Goal: Transaction & Acquisition: Purchase product/service

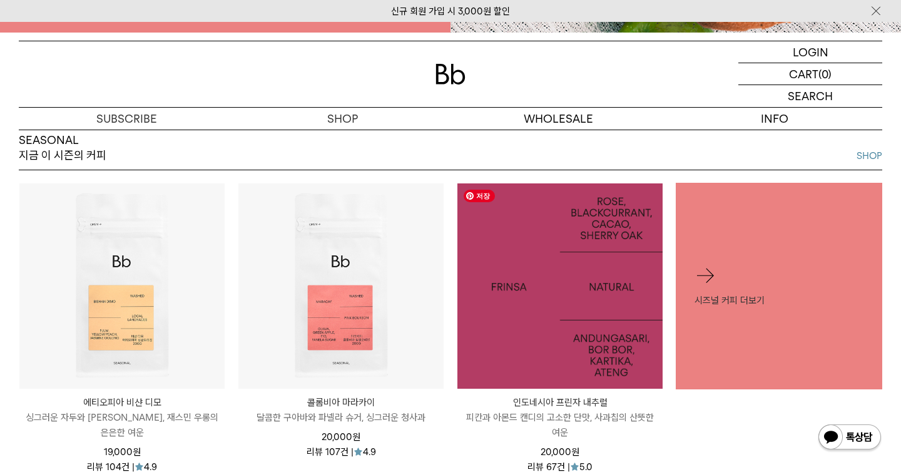
scroll to position [651, 0]
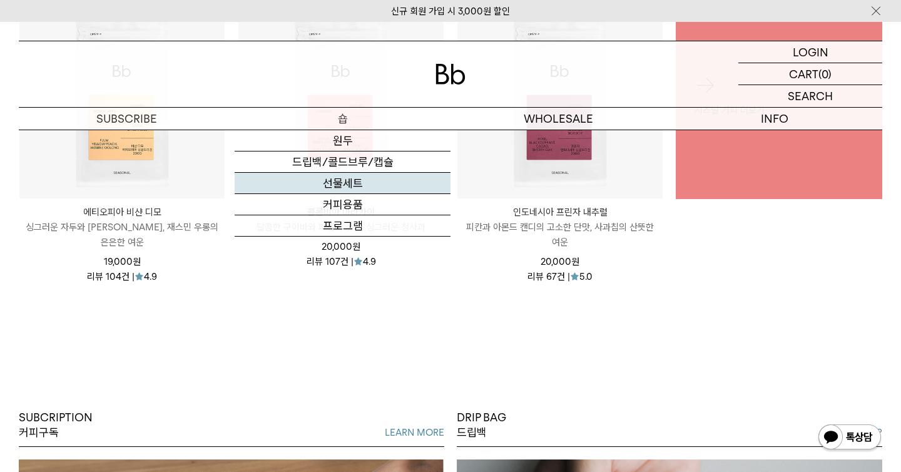
click at [348, 191] on link "선물세트" at bounding box center [343, 183] width 216 height 21
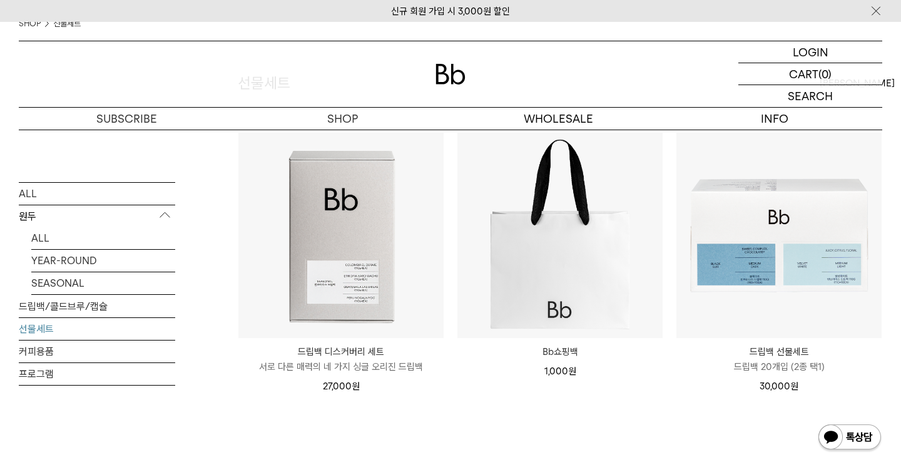
scroll to position [118, 0]
click at [83, 264] on link "YEAR-ROUND" at bounding box center [103, 260] width 144 height 22
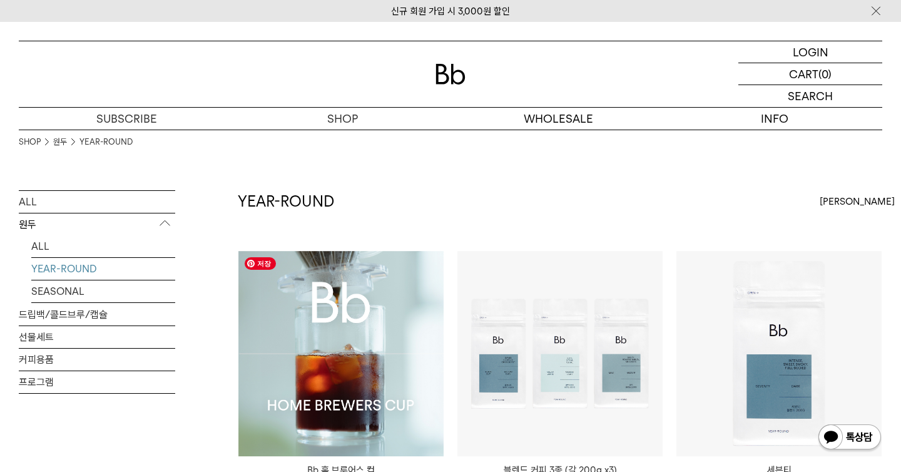
scroll to position [158, 0]
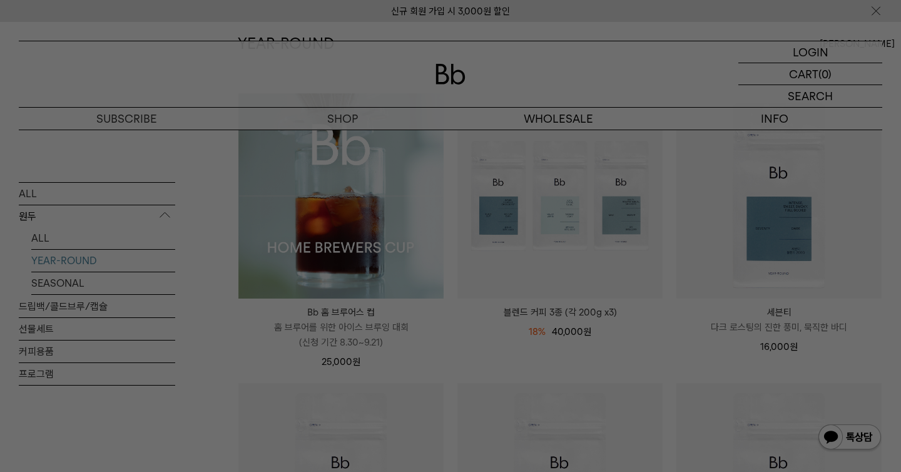
click at [880, 9] on div at bounding box center [450, 236] width 901 height 472
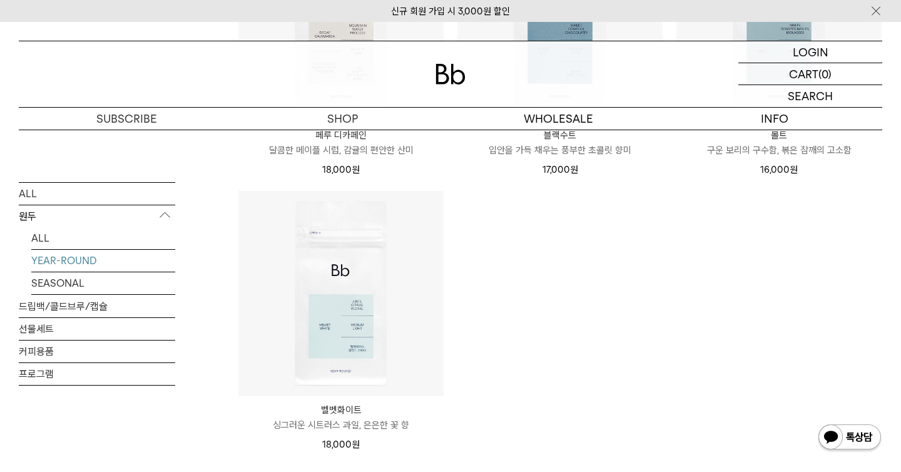
scroll to position [633, 0]
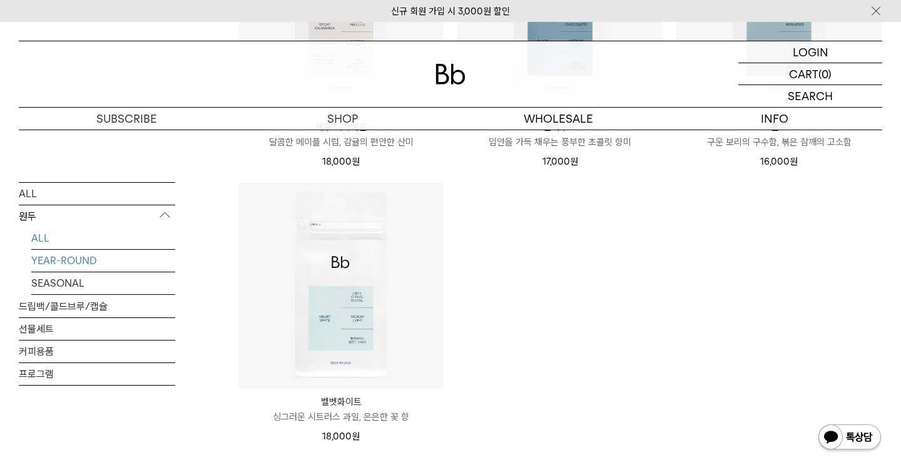
click at [75, 230] on link "ALL" at bounding box center [103, 238] width 144 height 22
click at [63, 235] on link "ALL" at bounding box center [103, 238] width 144 height 22
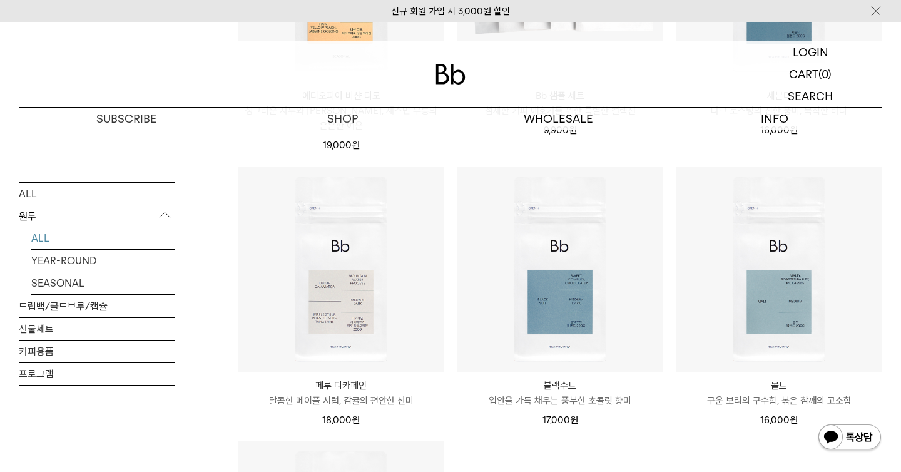
scroll to position [1146, 0]
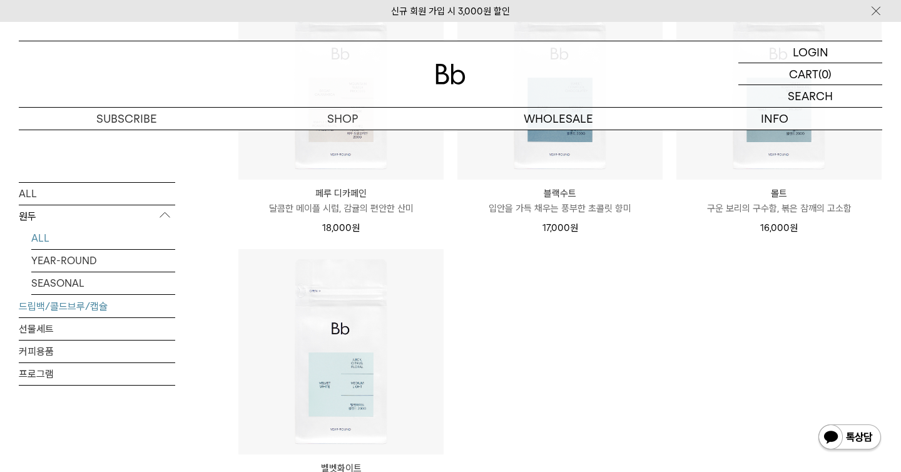
click at [40, 310] on link "드립백/콜드브루/캡슐" at bounding box center [97, 306] width 156 height 22
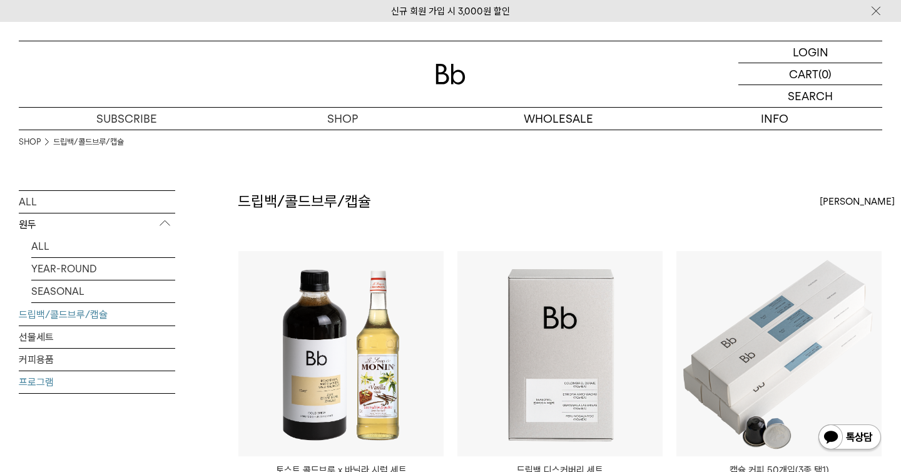
click at [41, 373] on link "프로그램" at bounding box center [97, 382] width 156 height 22
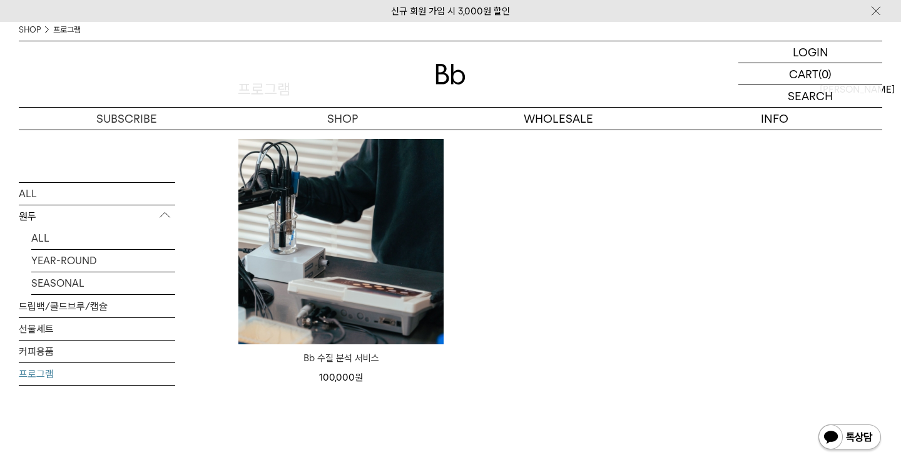
scroll to position [131, 0]
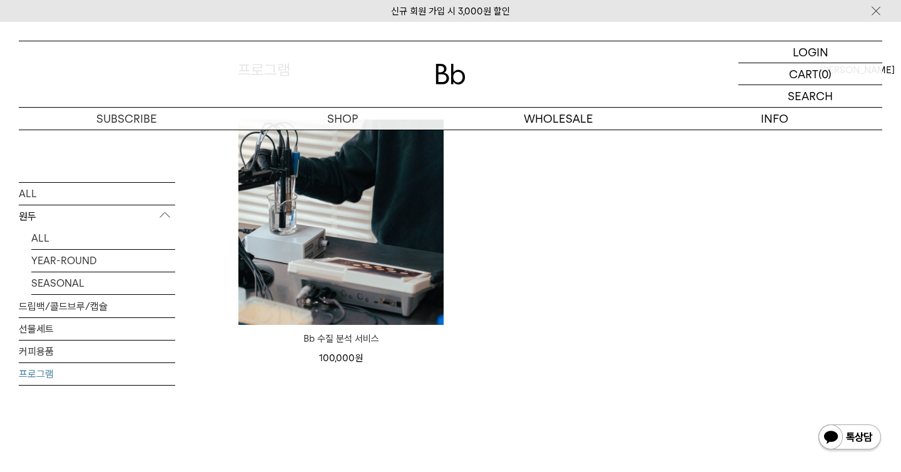
click at [127, 372] on link "프로그램" at bounding box center [97, 373] width 156 height 22
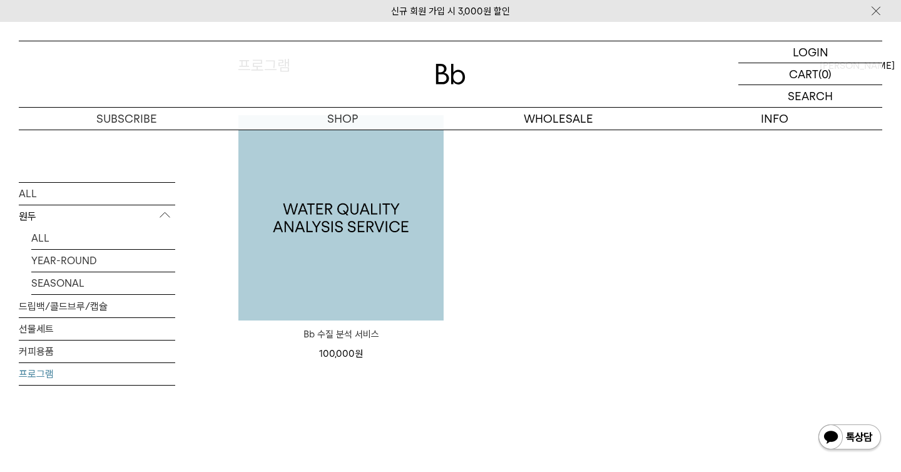
scroll to position [135, 0]
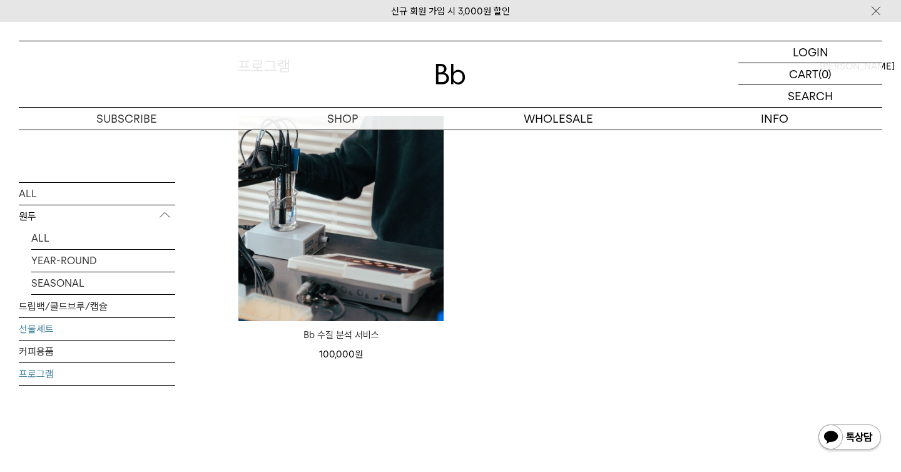
click at [64, 328] on link "선물세트" at bounding box center [97, 328] width 156 height 22
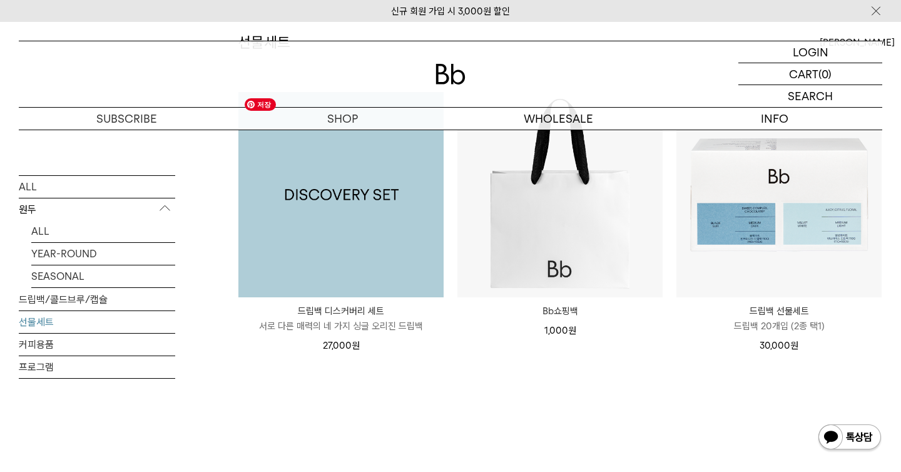
scroll to position [160, 0]
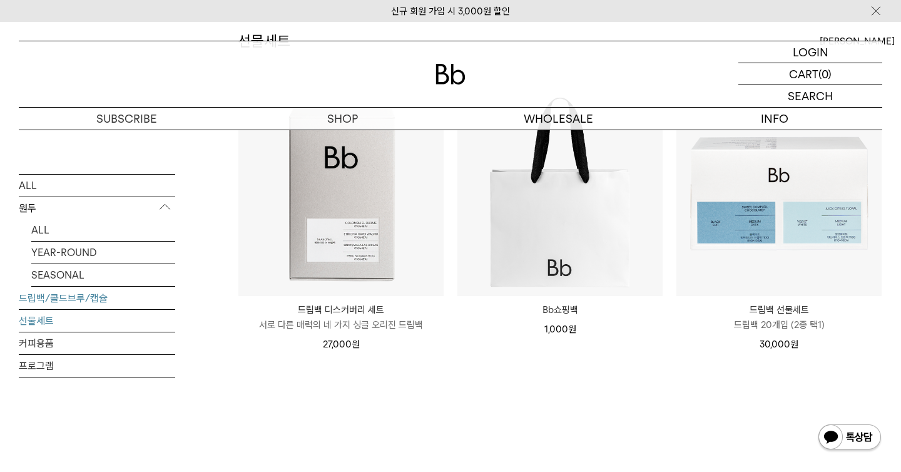
click at [81, 287] on link "드립백/콜드브루/캡슐" at bounding box center [97, 298] width 156 height 22
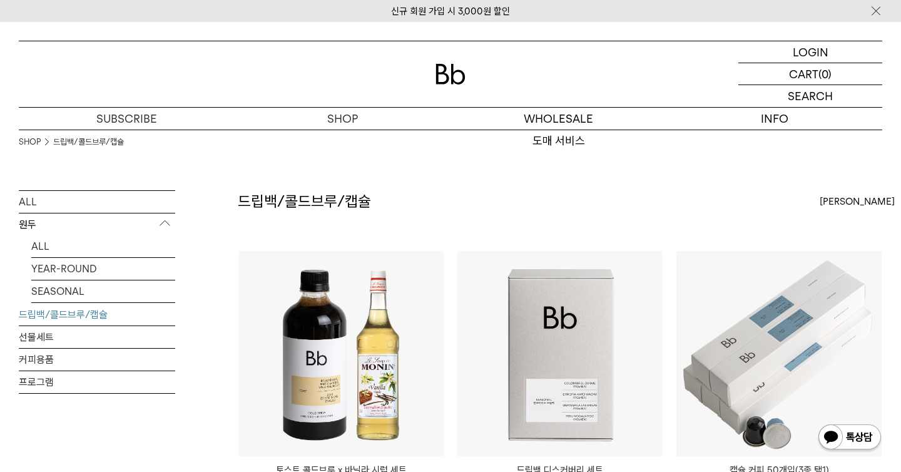
click at [437, 74] on img at bounding box center [451, 74] width 30 height 21
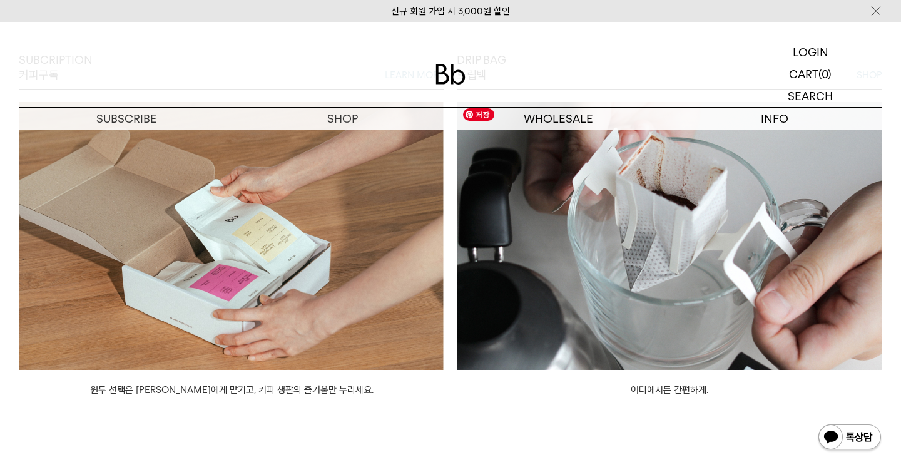
scroll to position [1015, 0]
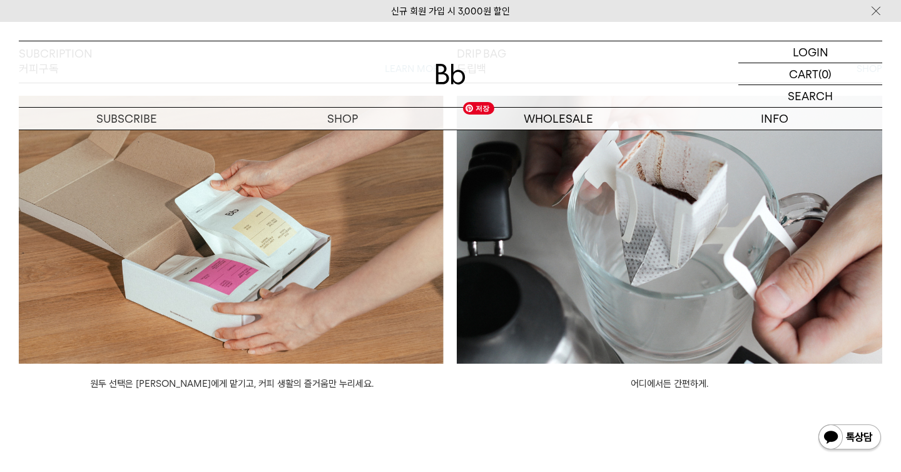
click at [596, 239] on img at bounding box center [670, 230] width 426 height 268
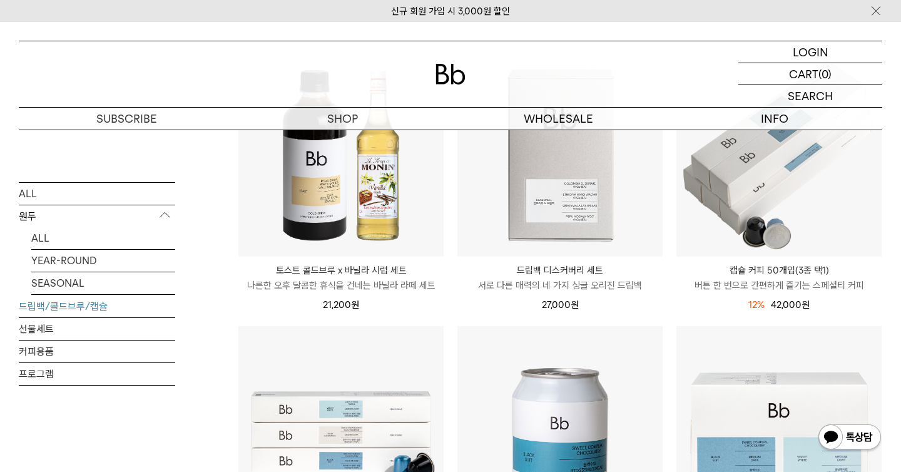
scroll to position [193, 0]
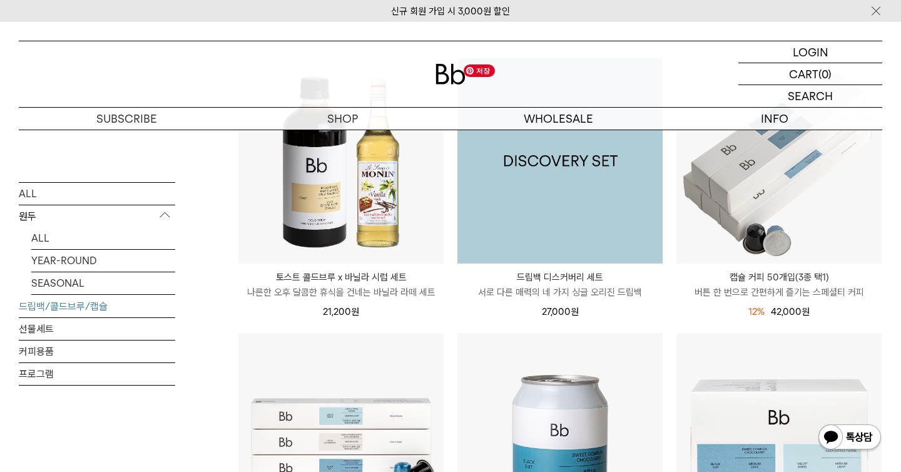
click at [625, 224] on img at bounding box center [559, 160] width 205 height 205
